Goal: Task Accomplishment & Management: Manage account settings

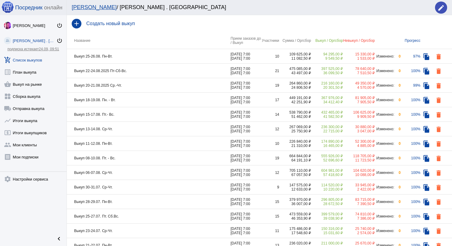
click at [155, 54] on td "Выкуп 25-26.08. Пн-Вт." at bounding box center [149, 56] width 164 height 15
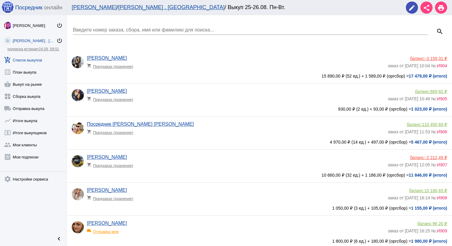
click at [145, 30] on input "Введите номер заказа, сбора, имя или фамилию для поиска..." at bounding box center [250, 29] width 354 height 5
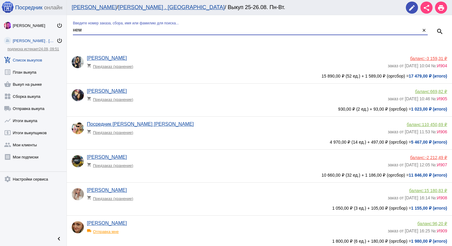
type input "нем"
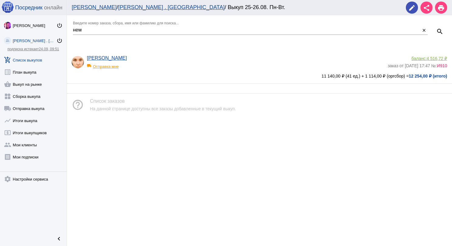
click at [187, 62] on app-delivery-type "local_shipping Отправка мне" at bounding box center [235, 65] width 297 height 8
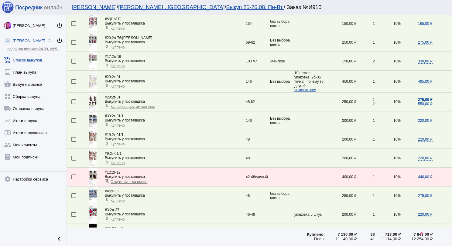
scroll to position [395, 0]
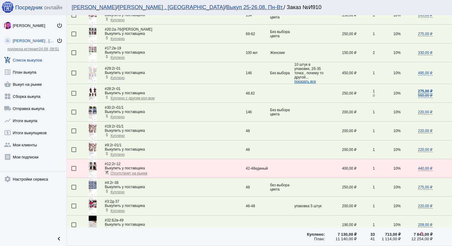
click at [96, 164] on img at bounding box center [93, 169] width 8 height 18
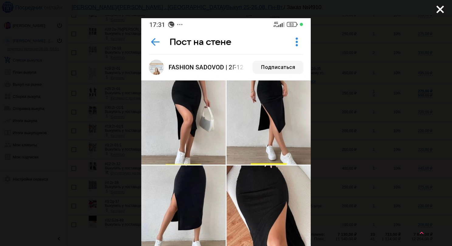
scroll to position [0, 0]
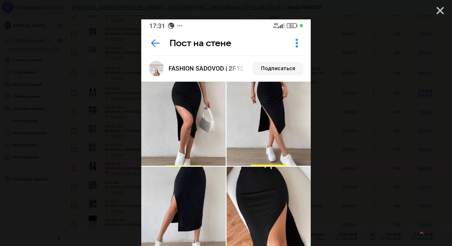
click at [434, 12] on mat-icon "close" at bounding box center [437, 8] width 7 height 7
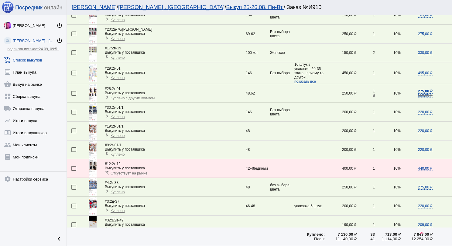
click at [95, 161] on img at bounding box center [93, 169] width 8 height 18
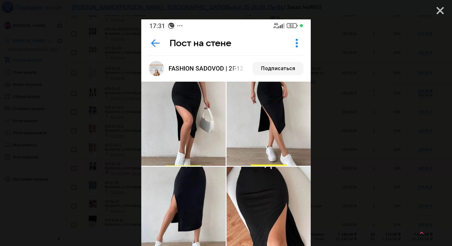
drag, startPoint x: 436, startPoint y: 14, endPoint x: 427, endPoint y: 16, distance: 8.8
click at [435, 12] on mat-icon "close" at bounding box center [437, 8] width 7 height 7
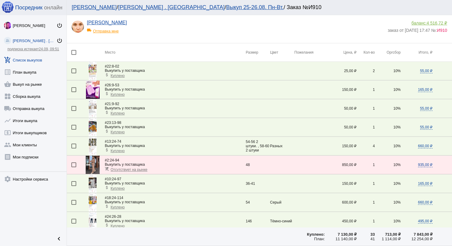
click at [429, 21] on span "4 516,72 ₽" at bounding box center [436, 23] width 20 height 5
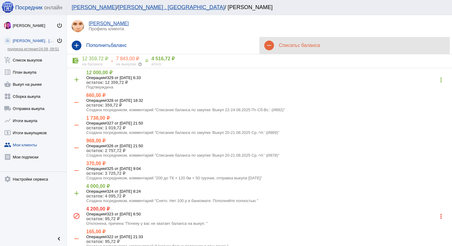
click at [287, 45] on h4 "Списать с баланса" at bounding box center [363, 45] width 168 height 5
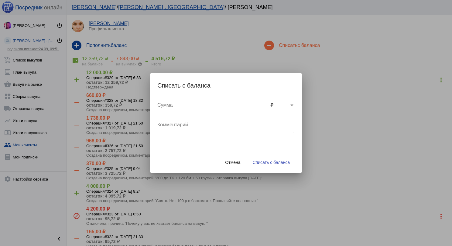
click at [164, 107] on input "Сумма" at bounding box center [212, 105] width 110 height 5
type input "50"
click at [170, 127] on textarea "Комментарий" at bounding box center [225, 128] width 137 height 12
type textarea "#12 неверный адрес"
click at [264, 161] on span "Списать с баланса" at bounding box center [270, 162] width 37 height 5
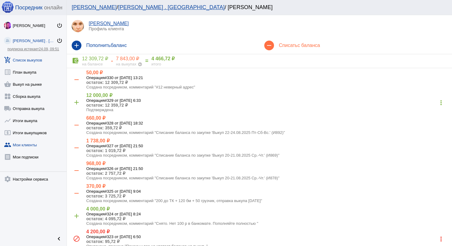
click at [34, 62] on link "add_shopping_cart Список выкупов" at bounding box center [33, 59] width 66 height 12
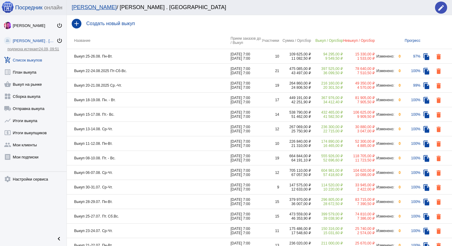
click at [144, 54] on td "Выкуп 25-26.08. Пн-Вт." at bounding box center [149, 56] width 164 height 15
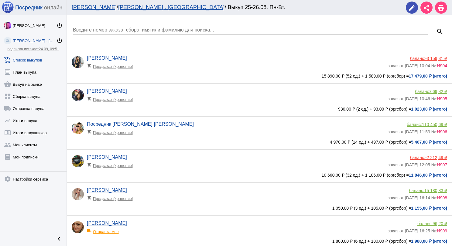
click at [115, 29] on input "Введите номер заказа, сбора, имя или фамилию для поиска..." at bounding box center [250, 29] width 354 height 5
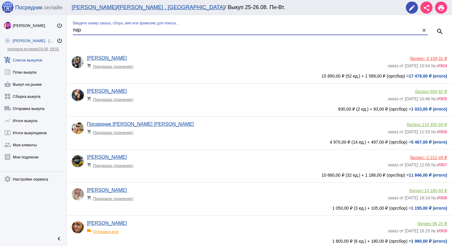
type input "пар"
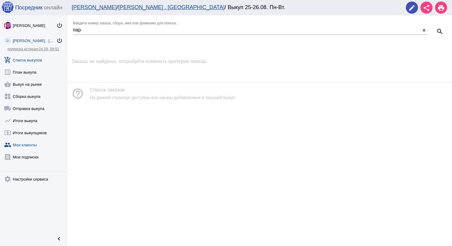
click at [19, 146] on link "group Мои клиенты" at bounding box center [33, 144] width 66 height 12
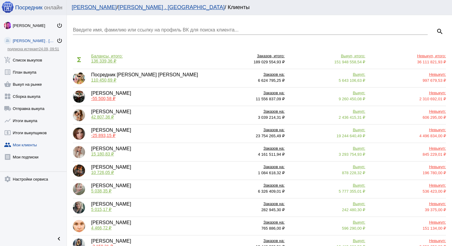
click at [141, 27] on input "Введите имя, фамилию или ссылку на профиль ВК для поиска клиента..." at bounding box center [250, 29] width 354 height 5
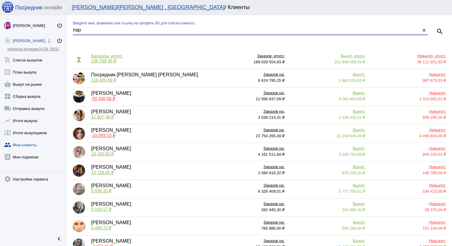
type input "пар"
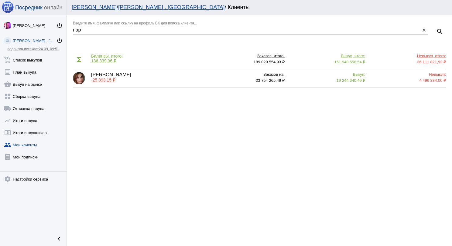
click at [100, 79] on span "-25 893,15 ₽" at bounding box center [103, 80] width 24 height 5
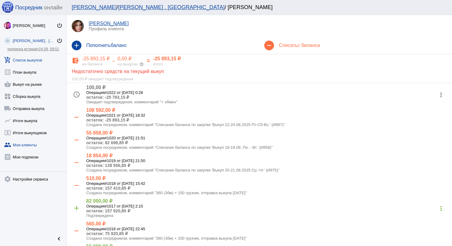
click at [39, 58] on link "add_shopping_cart Список выкупов" at bounding box center [33, 59] width 66 height 12
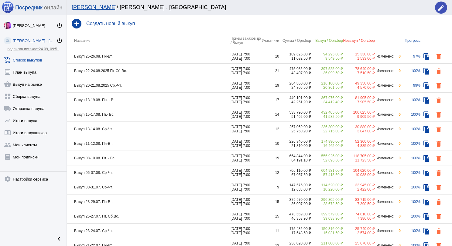
click at [135, 59] on td "Выкуп 25-26.08. Пн-Вт." at bounding box center [149, 56] width 164 height 15
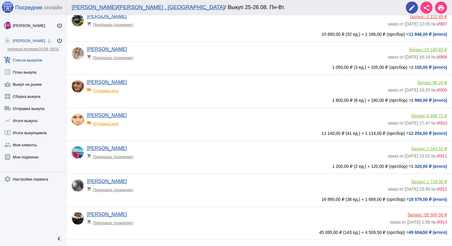
scroll to position [152, 0]
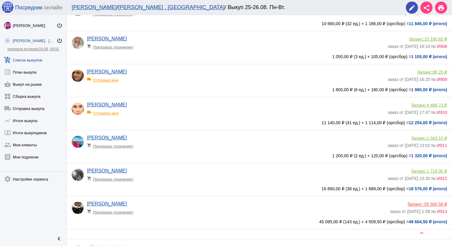
click at [162, 110] on app-delivery-type "local_shipping Отправка мне" at bounding box center [235, 112] width 297 height 8
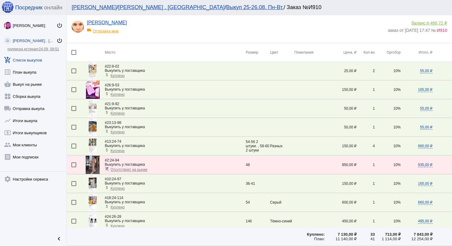
click at [38, 57] on link "add_shopping_cart Список выкупов" at bounding box center [33, 59] width 66 height 12
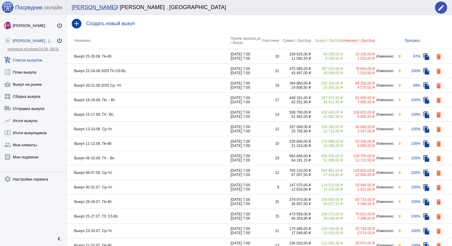
click at [156, 52] on td "Выкуп 25-26.08. Пн-Вт." at bounding box center [149, 56] width 164 height 15
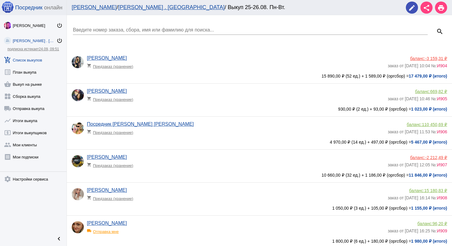
click at [151, 31] on input "Введите номер заказа, сбора, имя или фамилию для поиска..." at bounding box center [250, 29] width 354 height 5
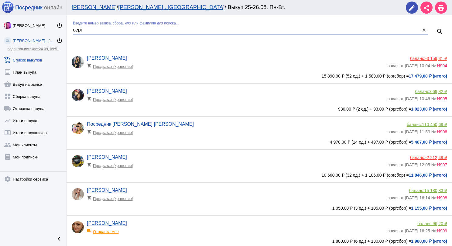
type input "серг"
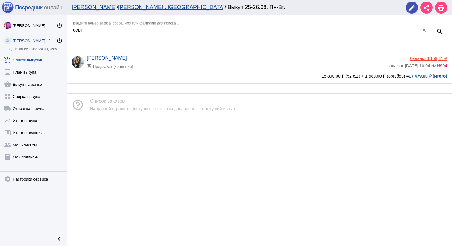
click at [438, 59] on span "-3 159,31 ₽" at bounding box center [436, 58] width 22 height 5
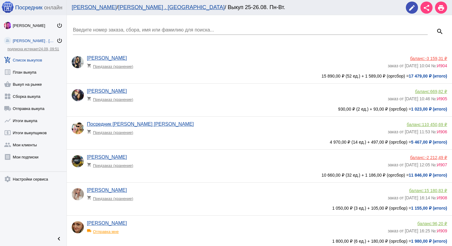
click at [106, 26] on div "Введите номер заказа, сбора, имя или фамилию для поиска..." at bounding box center [250, 28] width 354 height 14
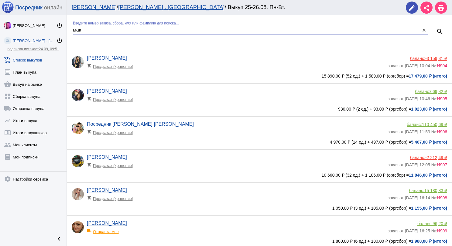
type input "мак"
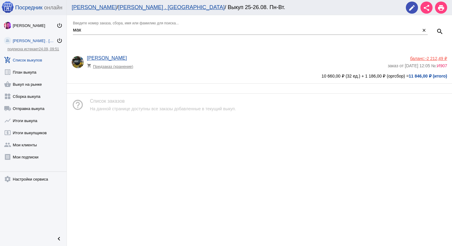
click at [437, 60] on span "-2 212,49 ₽" at bounding box center [436, 58] width 22 height 5
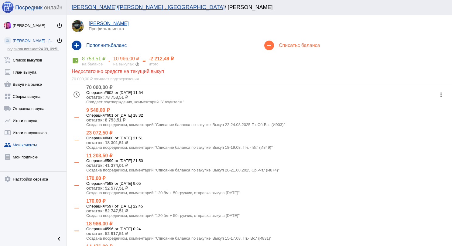
click at [37, 147] on link "group Мои клиенты" at bounding box center [33, 144] width 66 height 12
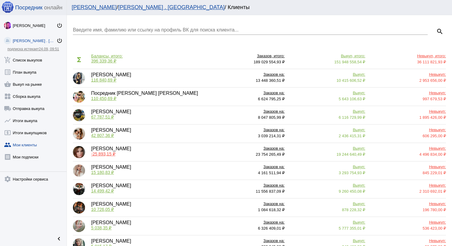
click at [101, 29] on input "Введите имя, фамилию или ссылку на профиль ВК для поиска клиента..." at bounding box center [250, 29] width 354 height 5
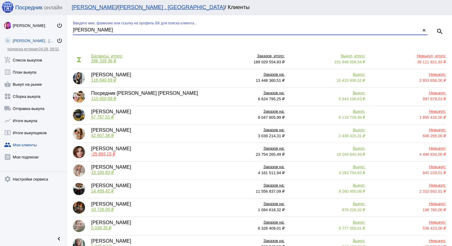
type input "[PERSON_NAME]"
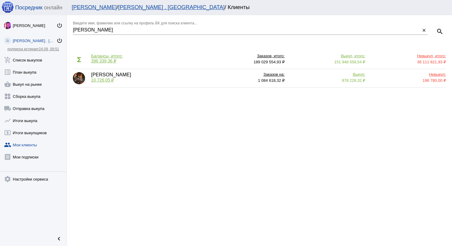
click at [106, 74] on div "[PERSON_NAME] 10 726,05 ₽" at bounding box center [111, 78] width 40 height 12
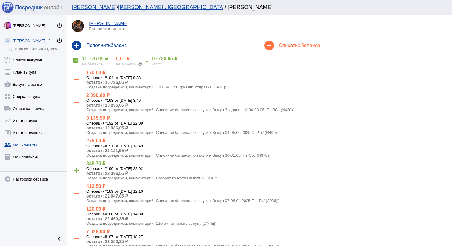
click at [103, 22] on link "[PERSON_NAME]" at bounding box center [109, 23] width 40 height 5
click at [29, 56] on link "add_shopping_cart Список выкупов" at bounding box center [33, 59] width 66 height 12
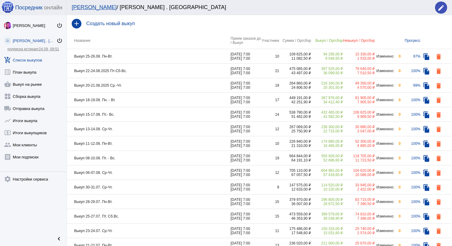
click at [126, 55] on td "Выкуп 25-26.08. Пн-Вт." at bounding box center [149, 56] width 164 height 15
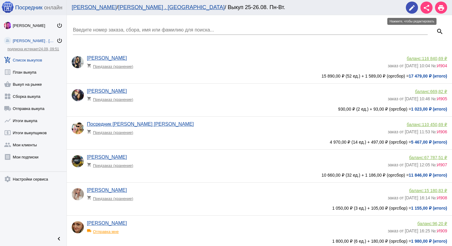
click at [409, 6] on mat-icon "edit" at bounding box center [411, 7] width 7 height 7
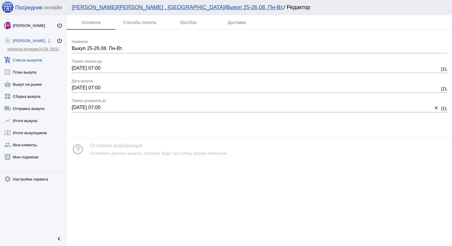
click at [32, 58] on link "add_shopping_cart Список выкупов" at bounding box center [33, 59] width 66 height 12
